Goal: Find specific page/section: Find specific page/section

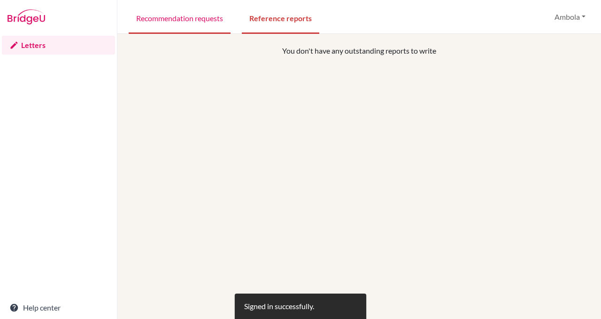
click at [169, 20] on link "Recommendation requests" at bounding box center [180, 17] width 102 height 32
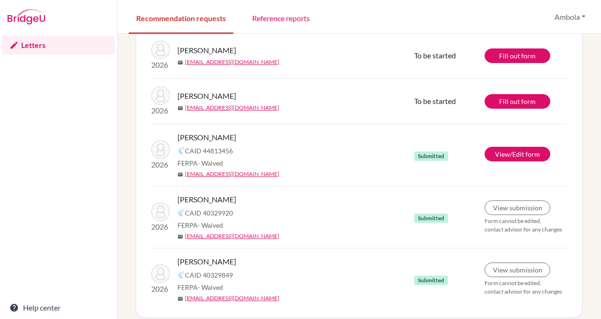
scroll to position [164, 0]
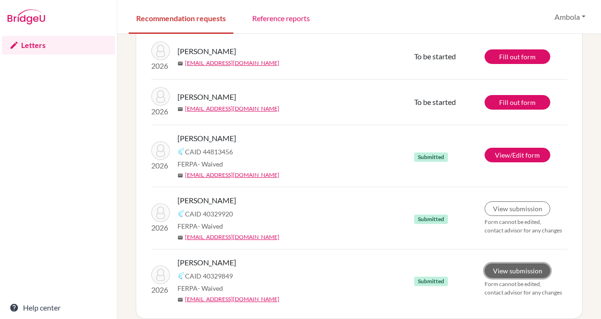
click at [499, 268] on link "View submission" at bounding box center [518, 270] width 66 height 15
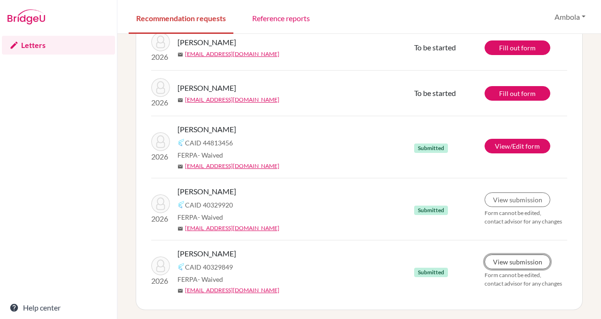
scroll to position [176, 0]
